Goal: Check status: Check status

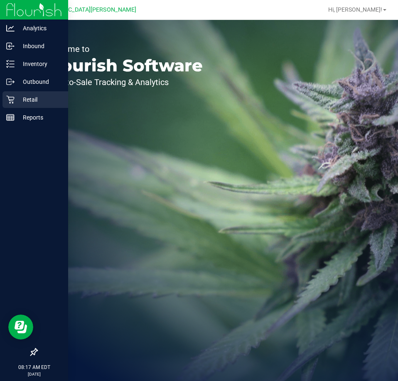
click at [14, 100] on icon at bounding box center [10, 100] width 8 height 8
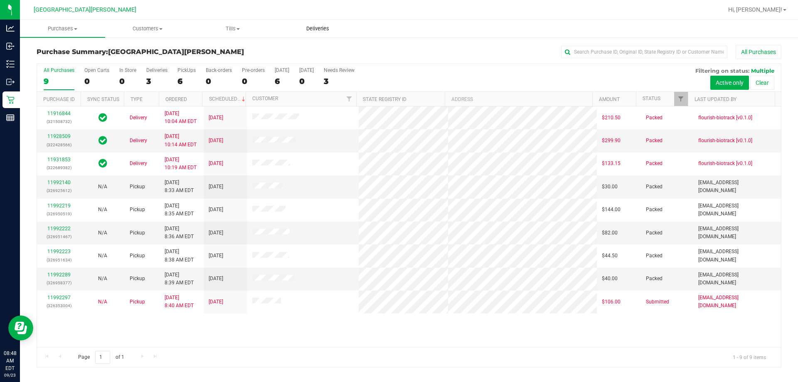
click at [310, 30] on span "Deliveries" at bounding box center [317, 28] width 45 height 7
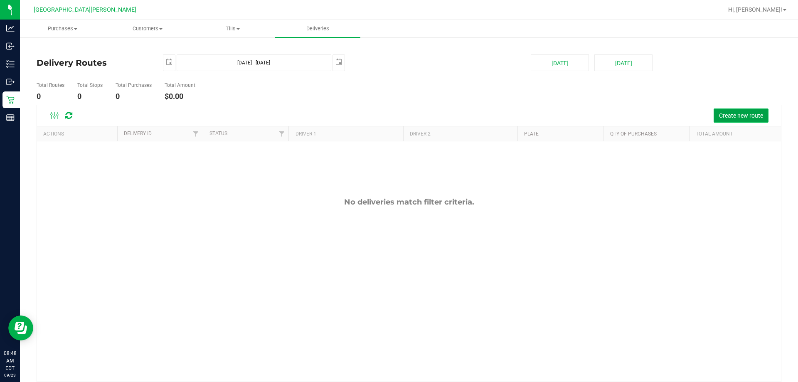
click at [398, 110] on button "Create new route" at bounding box center [741, 115] width 55 height 14
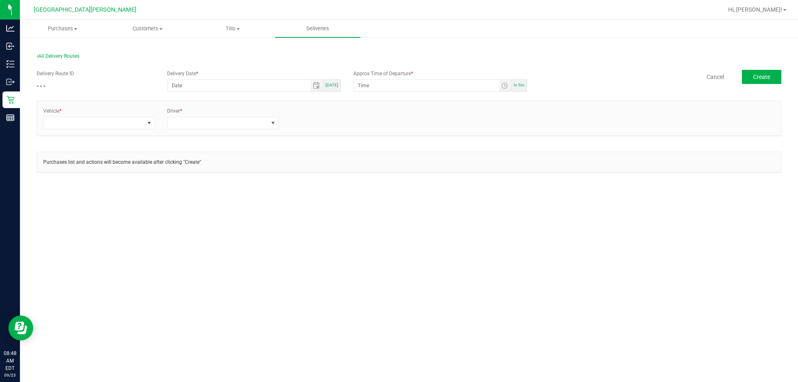
click at [336, 84] on span "Today" at bounding box center [331, 85] width 13 height 5
type input "[DATE]"
click at [398, 88] on span "Toggle time list" at bounding box center [504, 85] width 7 height 7
click at [368, 179] on span "12" at bounding box center [371, 178] width 6 height 6
click at [395, 178] on span "00" at bounding box center [397, 178] width 6 height 6
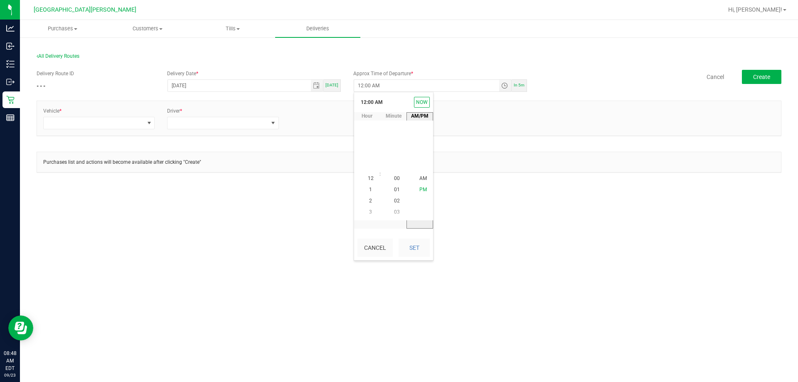
click at [398, 189] on span "PM" at bounding box center [422, 190] width 7 height 6
click at [398, 253] on button "Set" at bounding box center [414, 248] width 31 height 18
type input "12:00 PM"
click at [91, 121] on span at bounding box center [94, 123] width 100 height 12
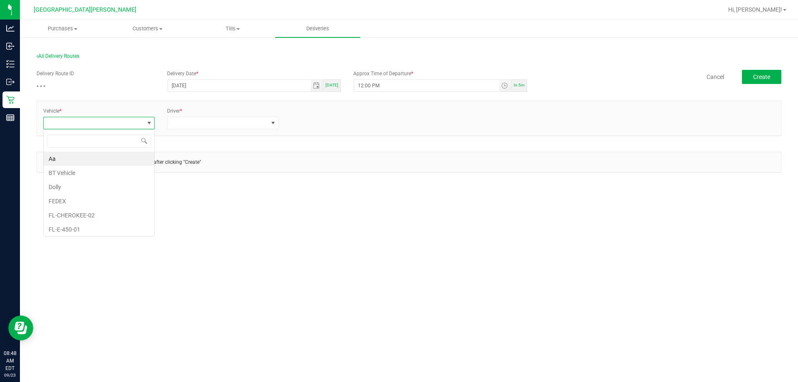
scroll to position [12, 112]
type input "kicks"
click at [97, 158] on li "FL-KICKS-01" at bounding box center [99, 159] width 111 height 14
click at [185, 121] on span at bounding box center [217, 123] width 100 height 12
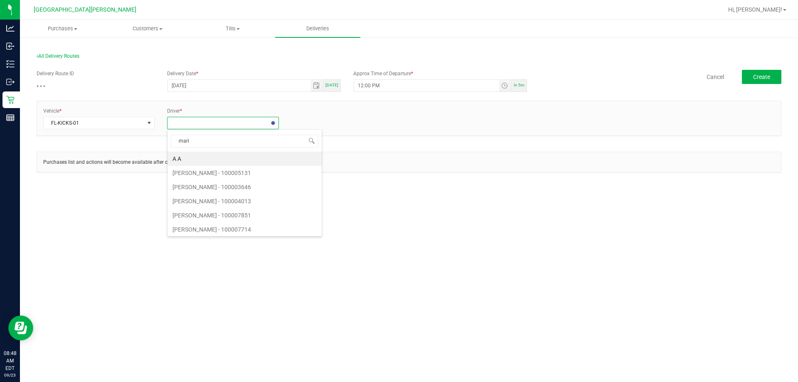
type input "marie"
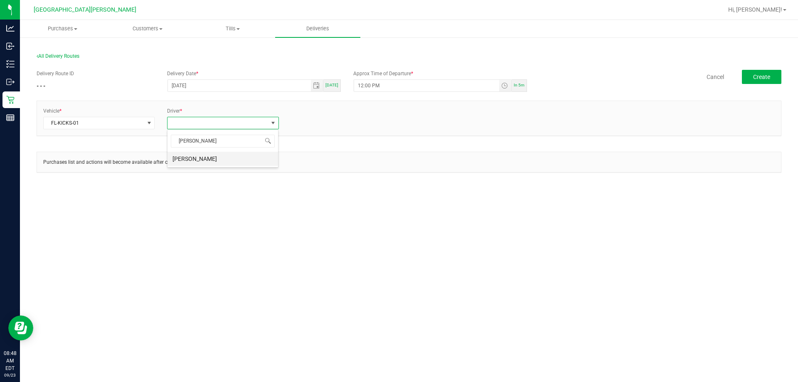
click at [215, 159] on li "MARIE PAVAGEAU" at bounding box center [222, 159] width 111 height 14
click at [305, 123] on link "+ Add Driver" at bounding box center [304, 121] width 27 height 6
click at [317, 123] on span at bounding box center [342, 123] width 100 height 12
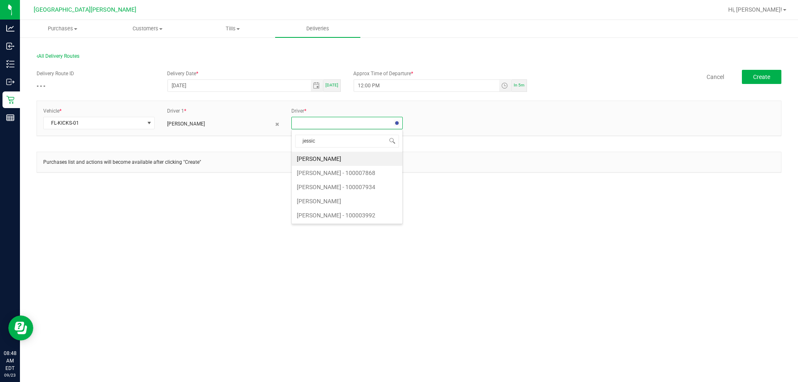
type input "jessica"
click at [338, 160] on li "Jessica Askins" at bounding box center [347, 159] width 111 height 14
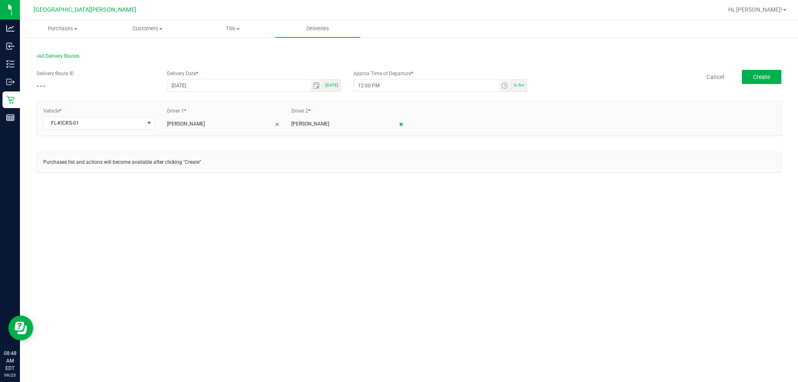
click at [398, 127] on icon at bounding box center [401, 124] width 4 height 5
click at [277, 125] on icon at bounding box center [277, 124] width 4 height 5
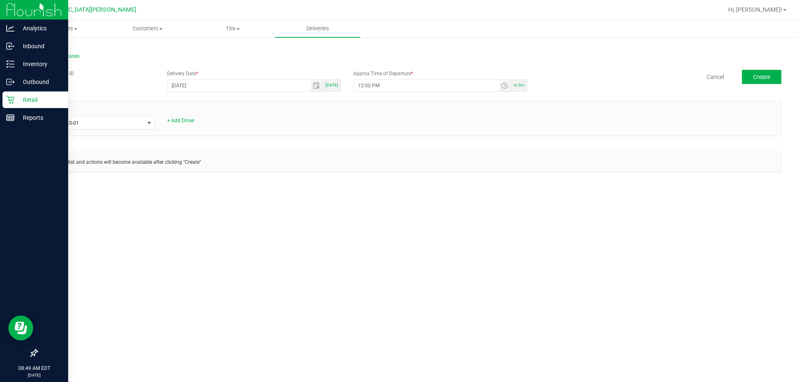
click at [32, 95] on p "Retail" at bounding box center [40, 100] width 50 height 10
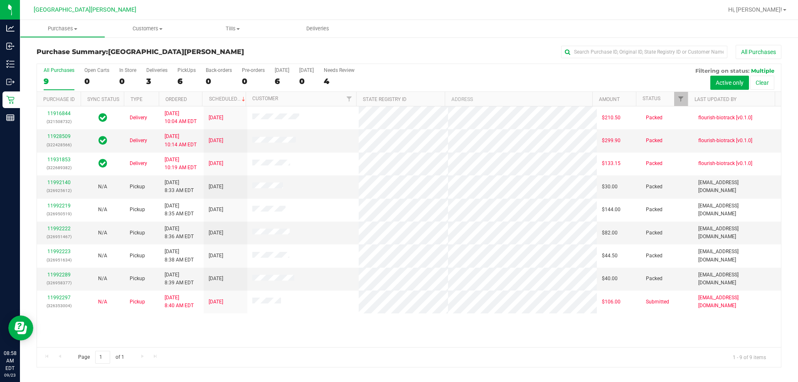
click at [398, 30] on ul "Purchases Summary of purchases Fulfillment All purchases Customers All customer…" at bounding box center [419, 29] width 798 height 18
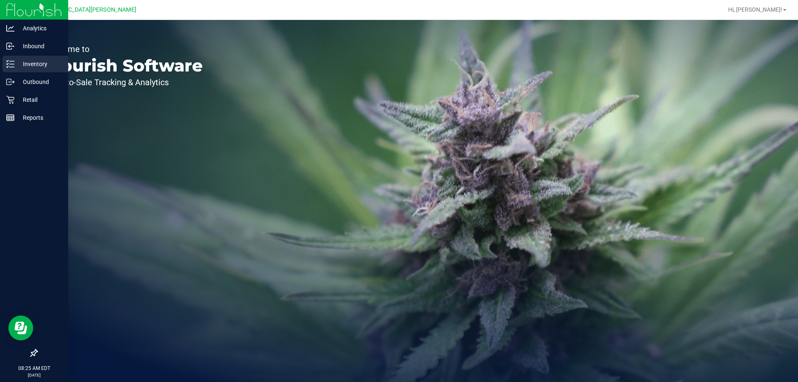
click at [35, 62] on p "Inventory" at bounding box center [40, 64] width 50 height 10
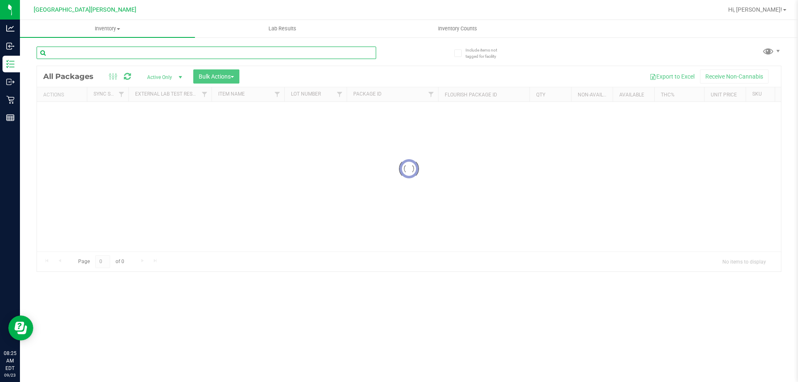
click at [144, 48] on input "text" at bounding box center [207, 53] width 340 height 12
paste input "SN250728DC1-0804"
type input "SN250728DC1-0804"
click at [114, 51] on input "SN250728DC1-0804" at bounding box center [207, 53] width 340 height 12
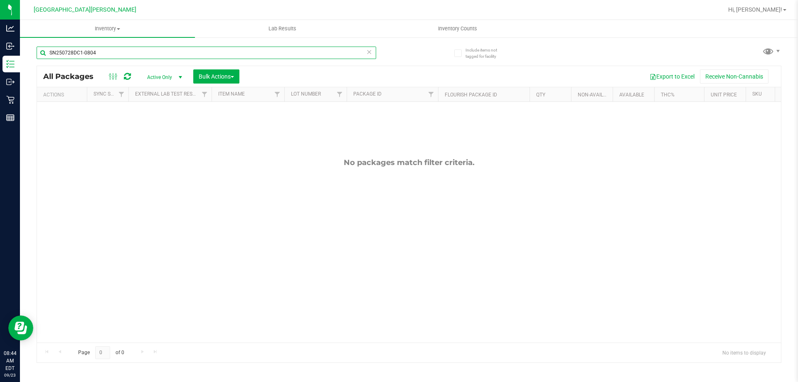
click at [114, 51] on input "SN250728DC1-0804" at bounding box center [207, 53] width 340 height 12
